Goal: Find specific page/section: Find specific page/section

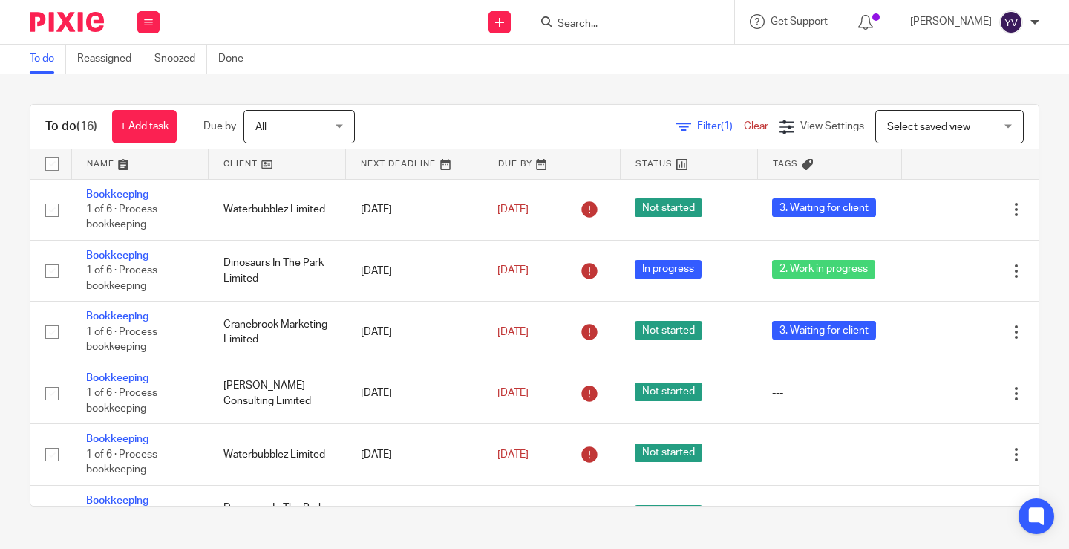
scroll to position [663, 0]
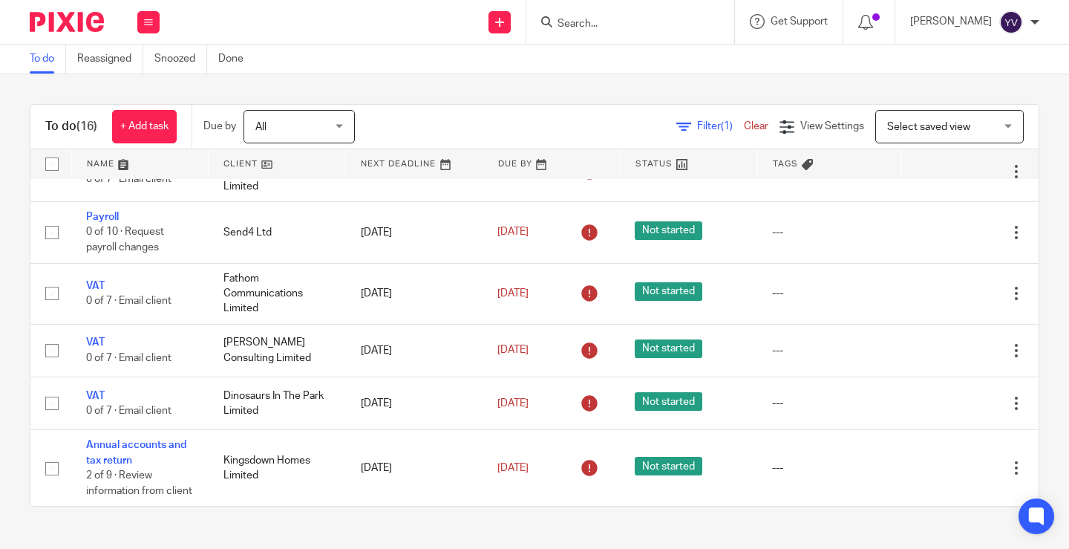
click at [627, 23] on input "Search" at bounding box center [623, 24] width 134 height 13
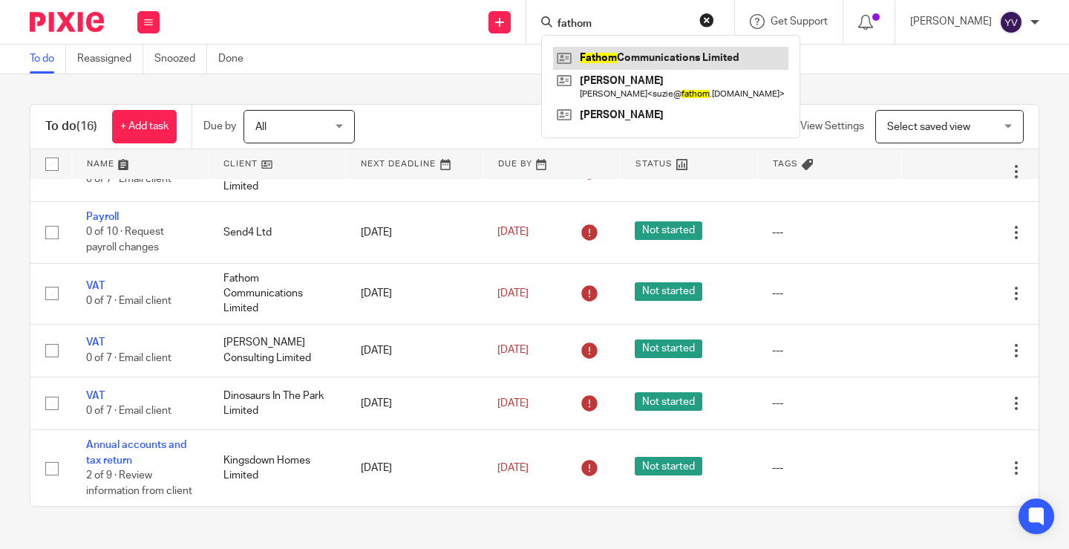
type input "fathom"
click at [630, 62] on link at bounding box center [670, 58] width 235 height 22
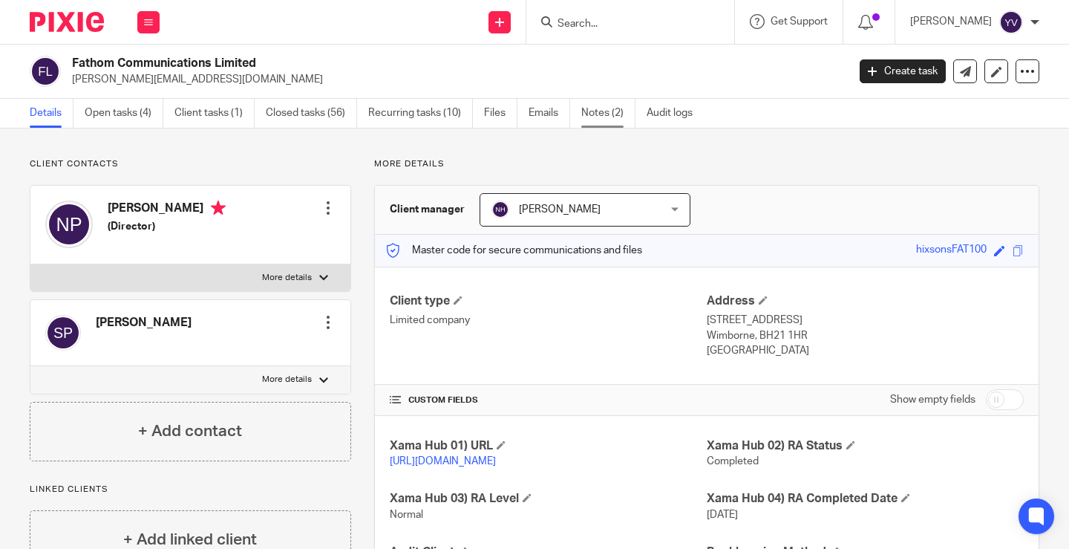
click at [602, 113] on link "Notes (2)" at bounding box center [608, 113] width 54 height 29
